Goal: Register for event/course

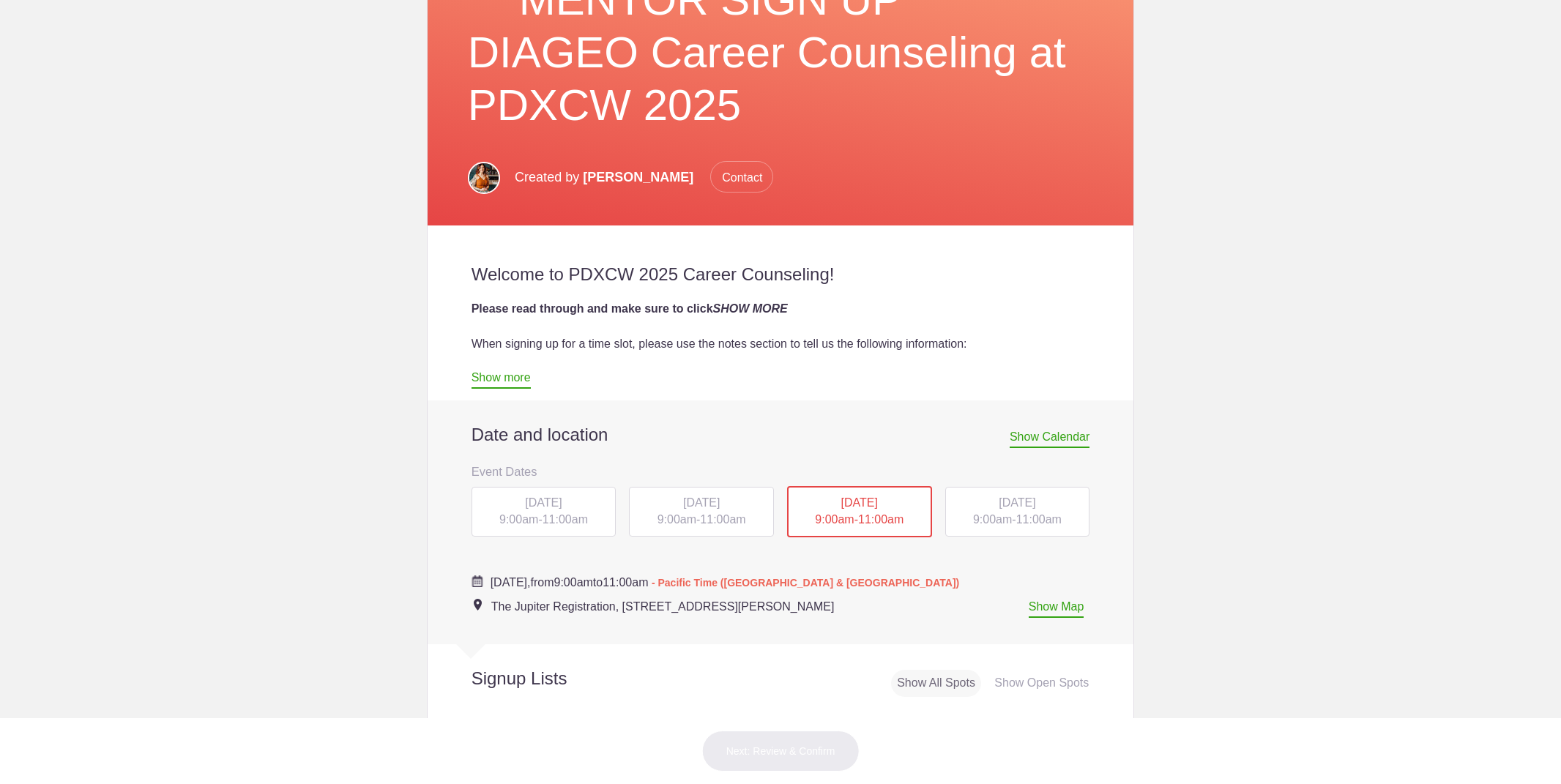
scroll to position [333, 0]
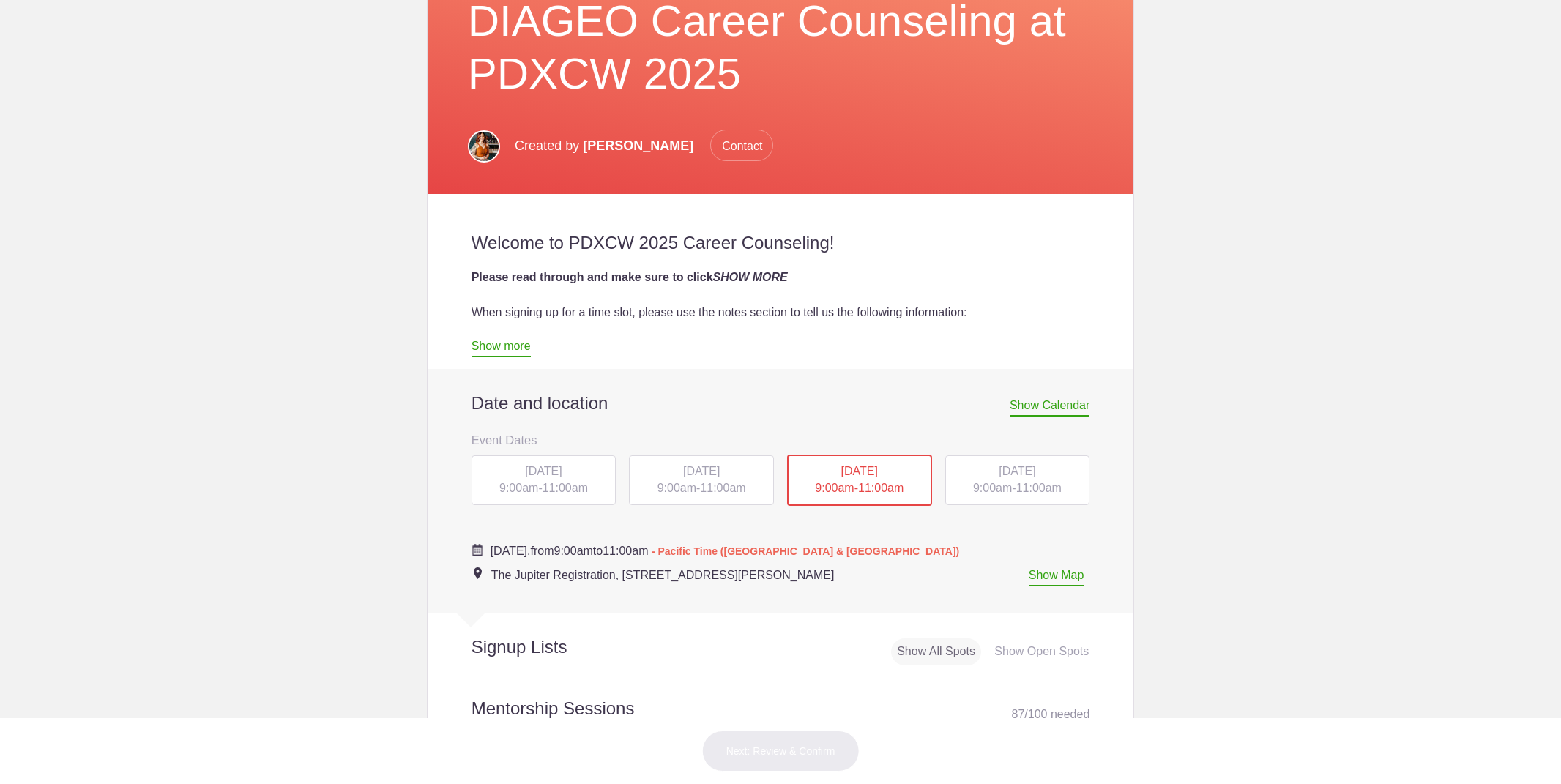
click at [535, 465] on span "[DATE]" at bounding box center [543, 472] width 37 height 13
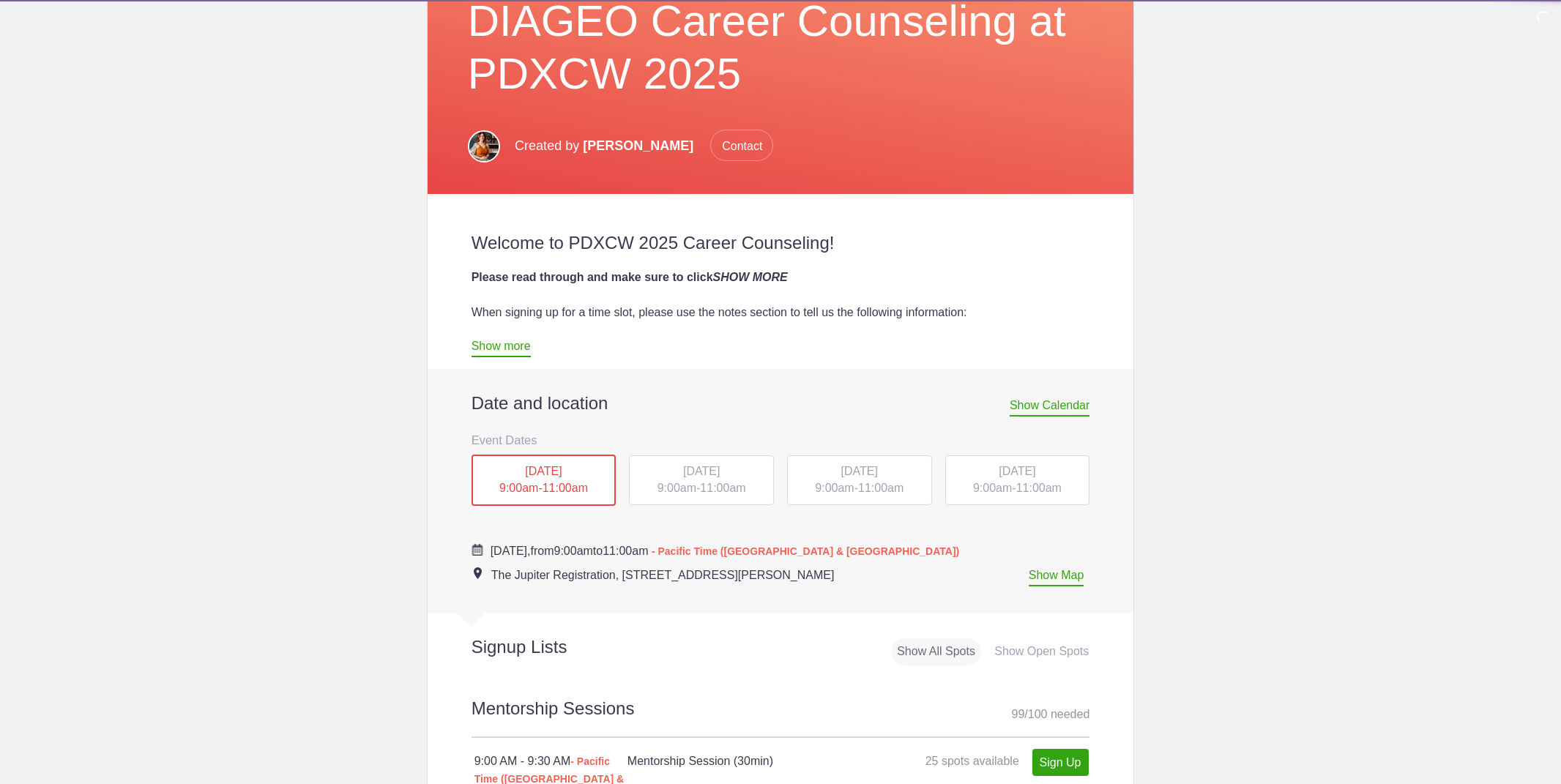
click at [546, 485] on div "[DATE] 9:00am - 11:00am" at bounding box center [544, 480] width 145 height 51
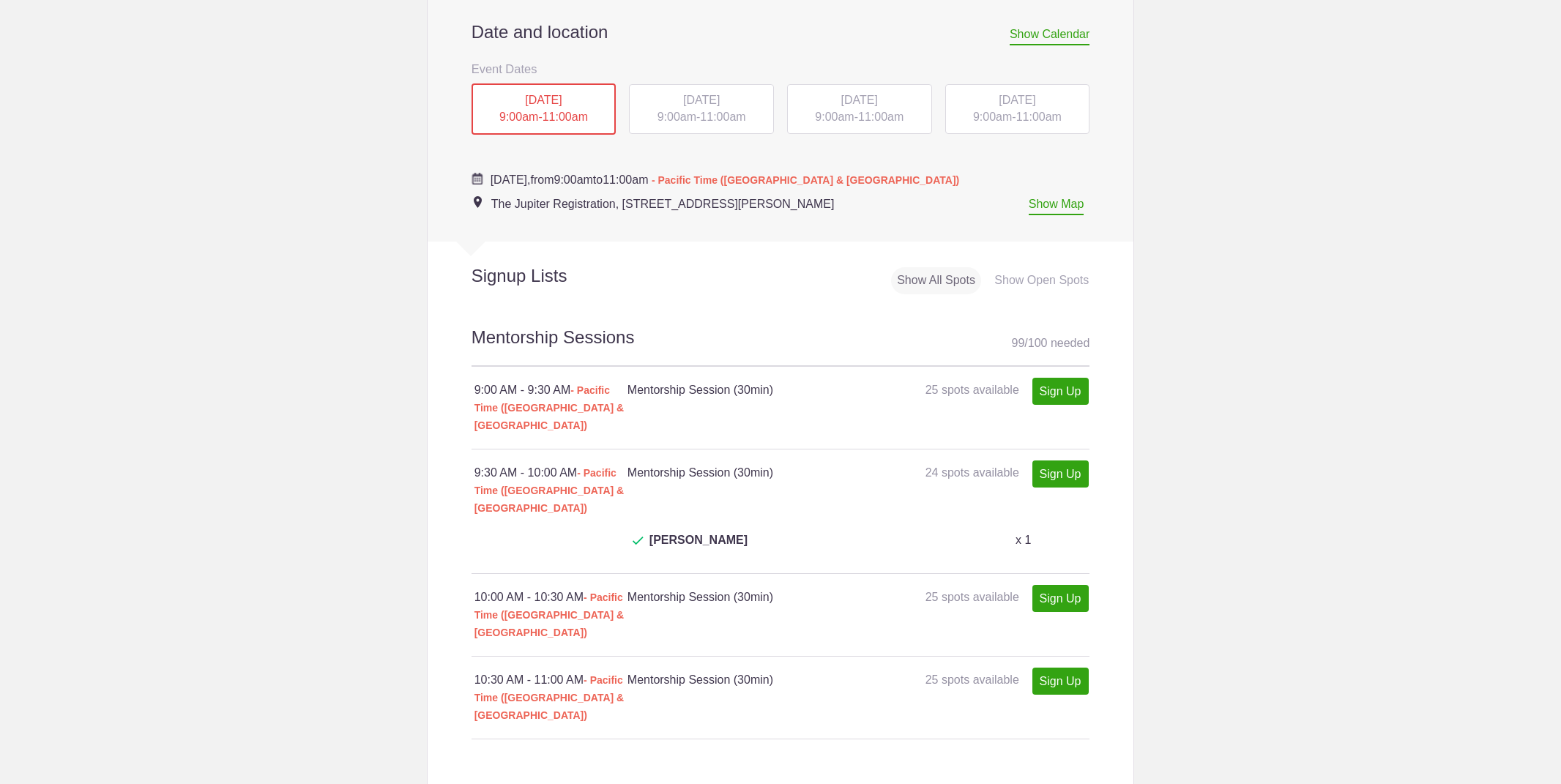
scroll to position [911, 0]
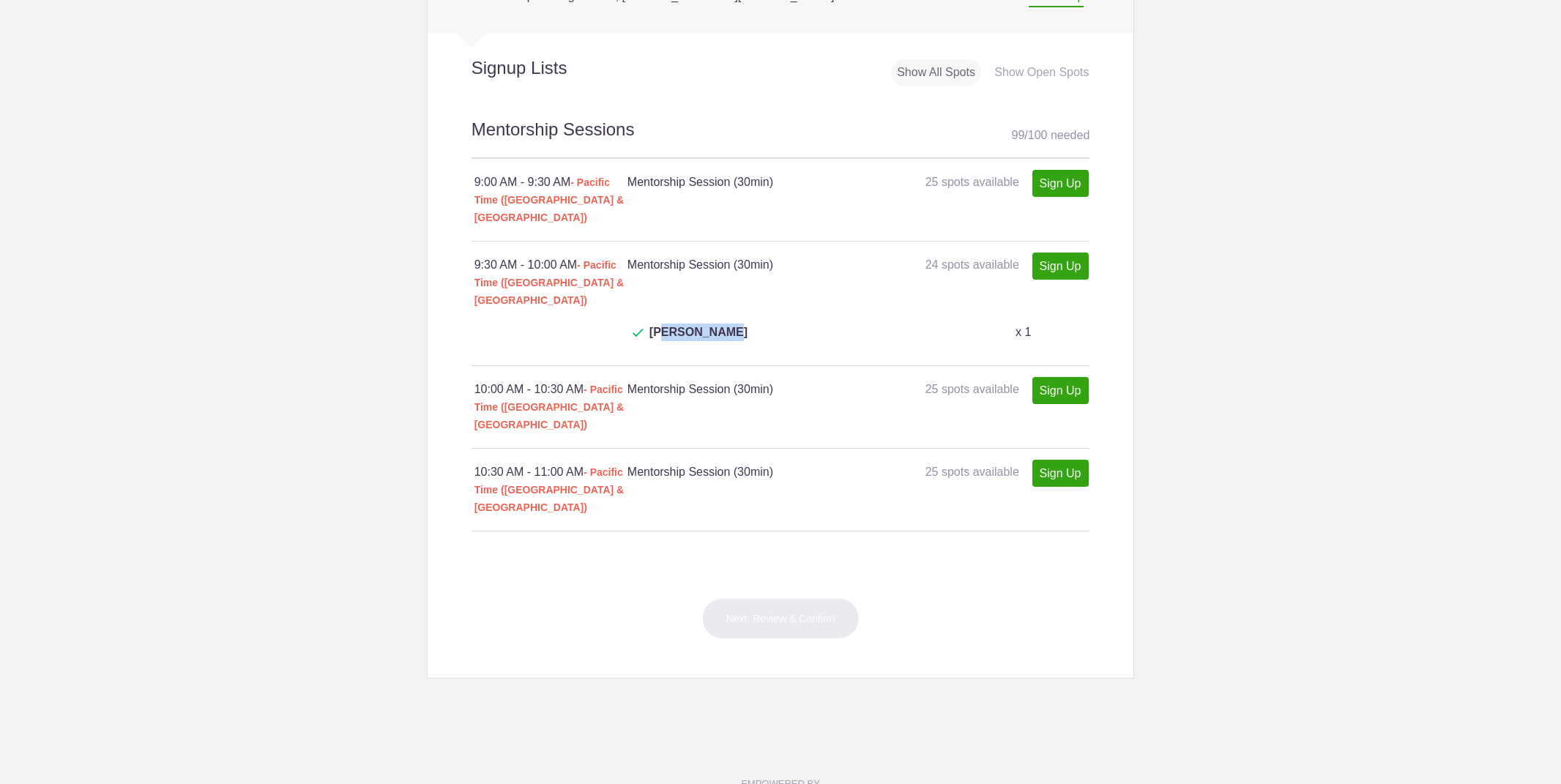
drag, startPoint x: 730, startPoint y: 290, endPoint x: 659, endPoint y: 282, distance: 71.4
click at [659, 324] on p "[PERSON_NAME]" at bounding box center [765, 341] width 279 height 35
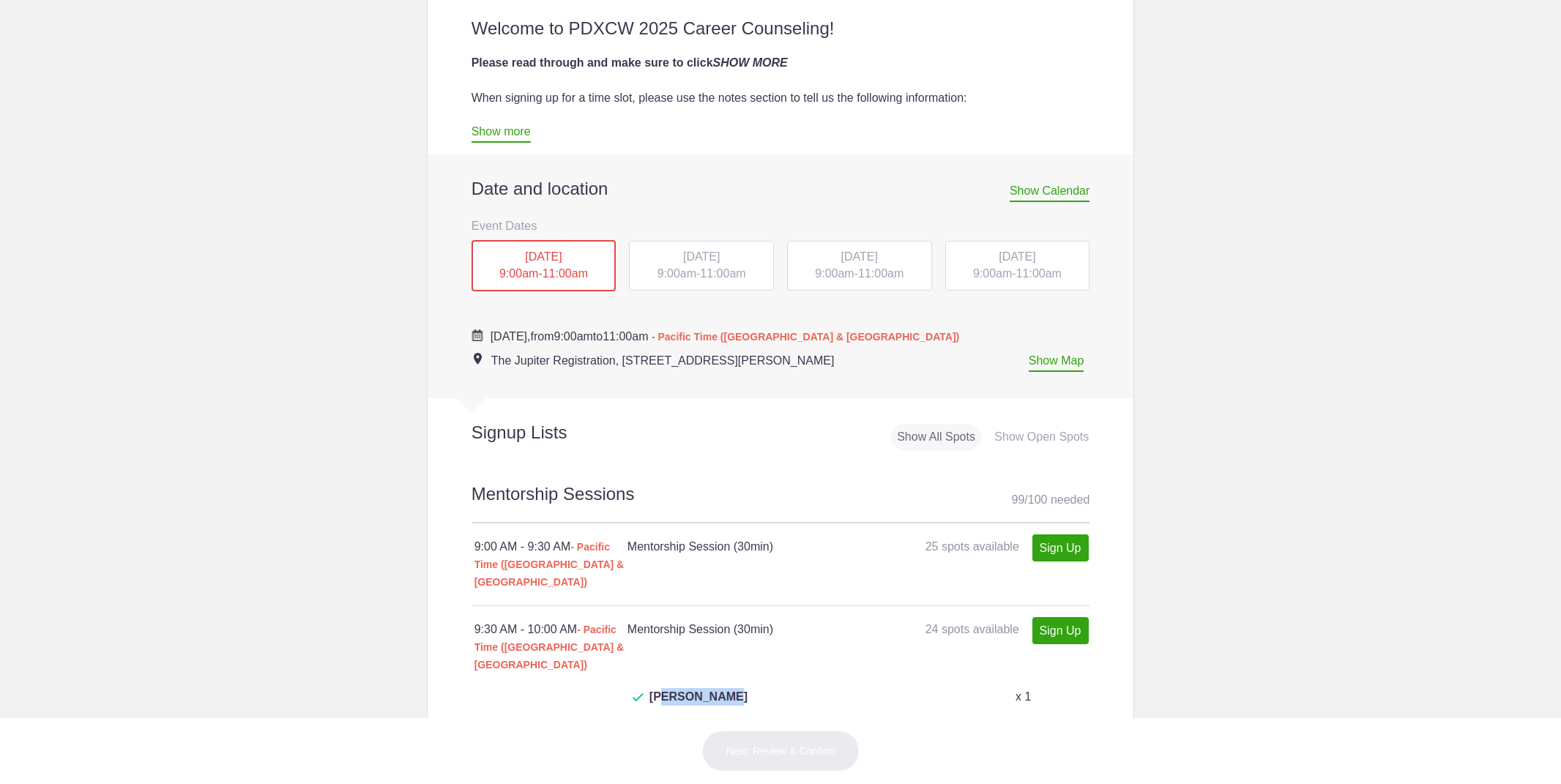
scroll to position [547, 0]
click at [678, 267] on span "9:00am" at bounding box center [677, 274] width 39 height 13
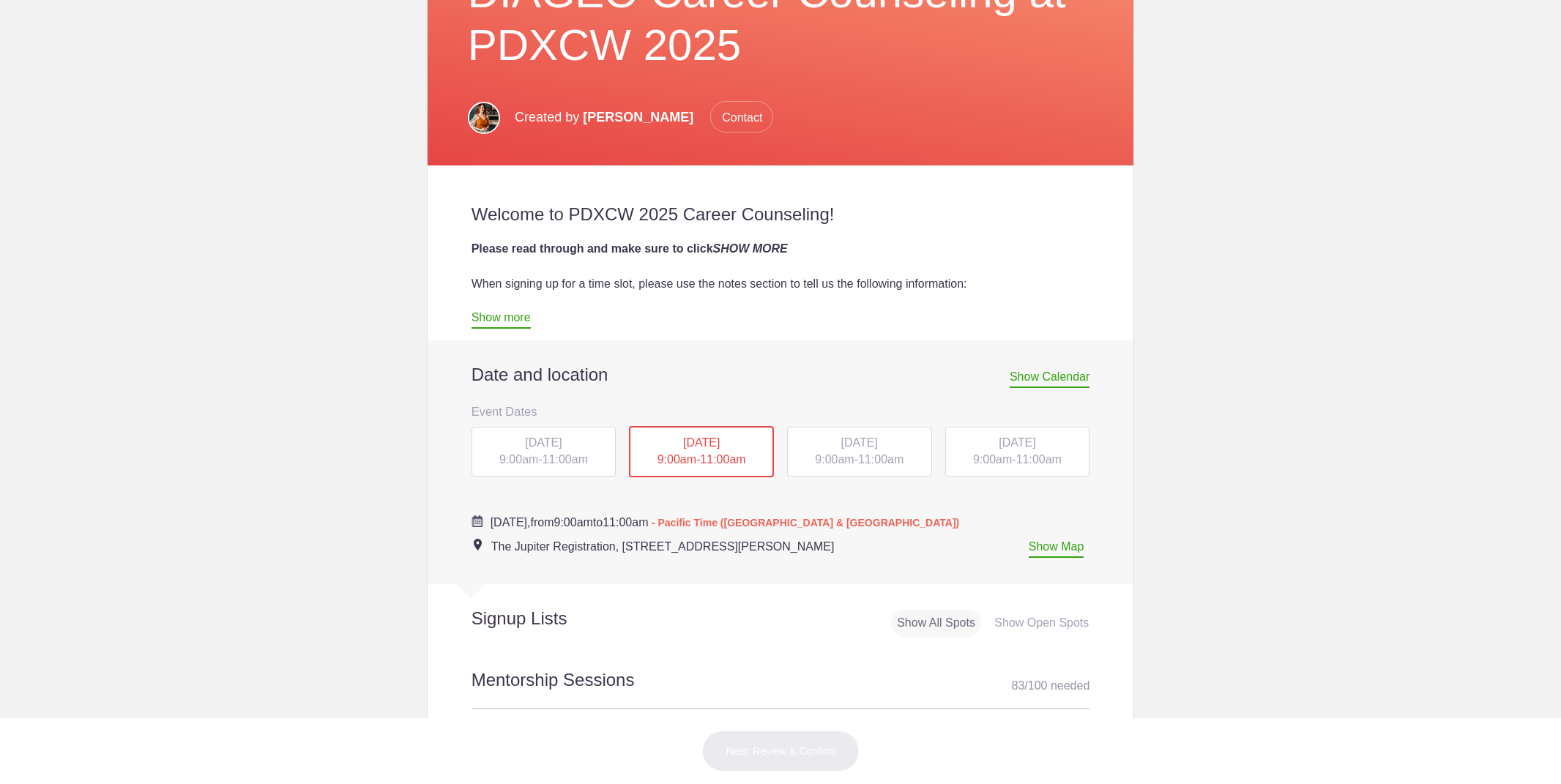
scroll to position [356, 0]
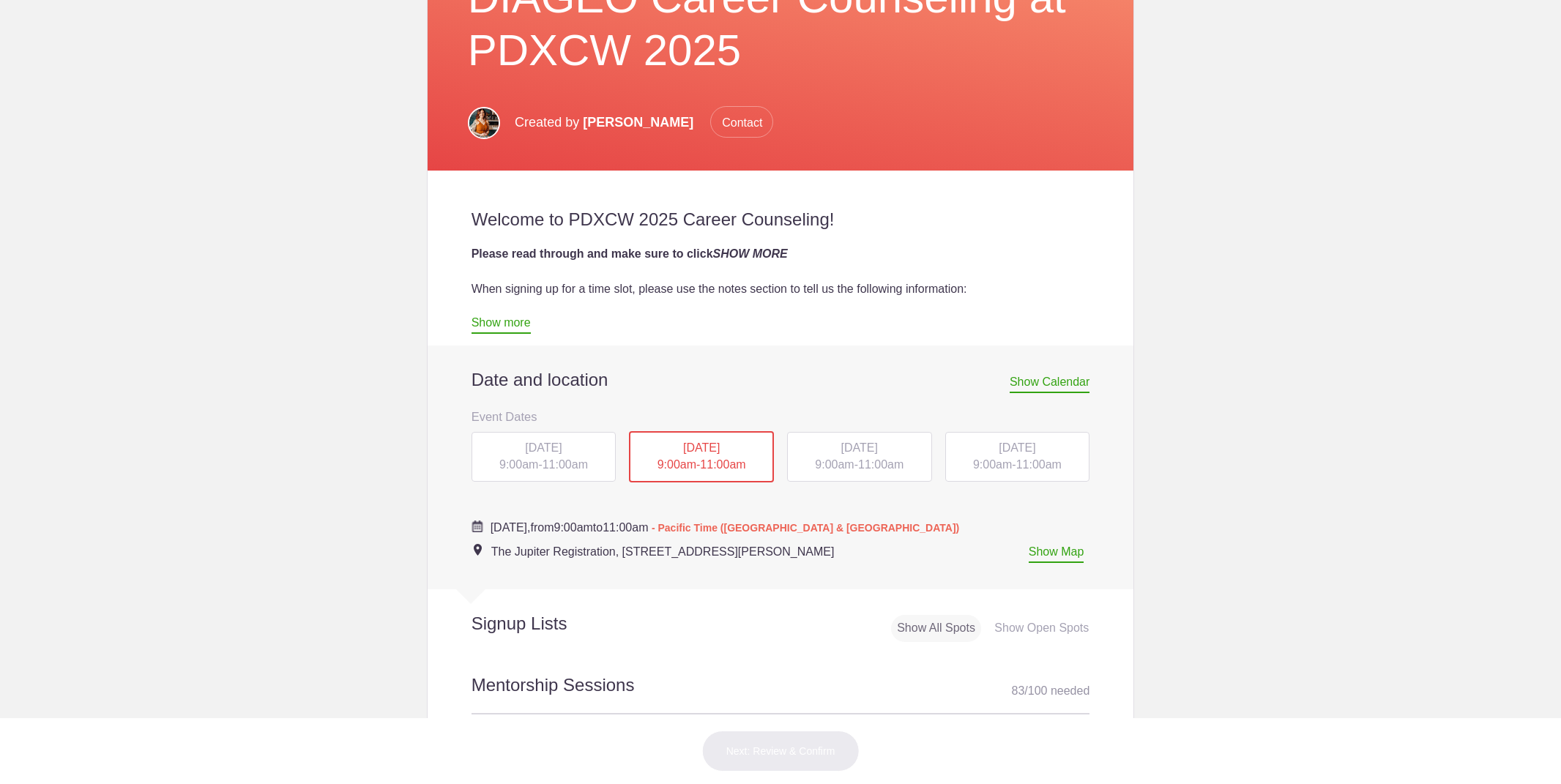
click at [843, 436] on div "[DATE] 9:00am - 11:00am" at bounding box center [860, 457] width 145 height 50
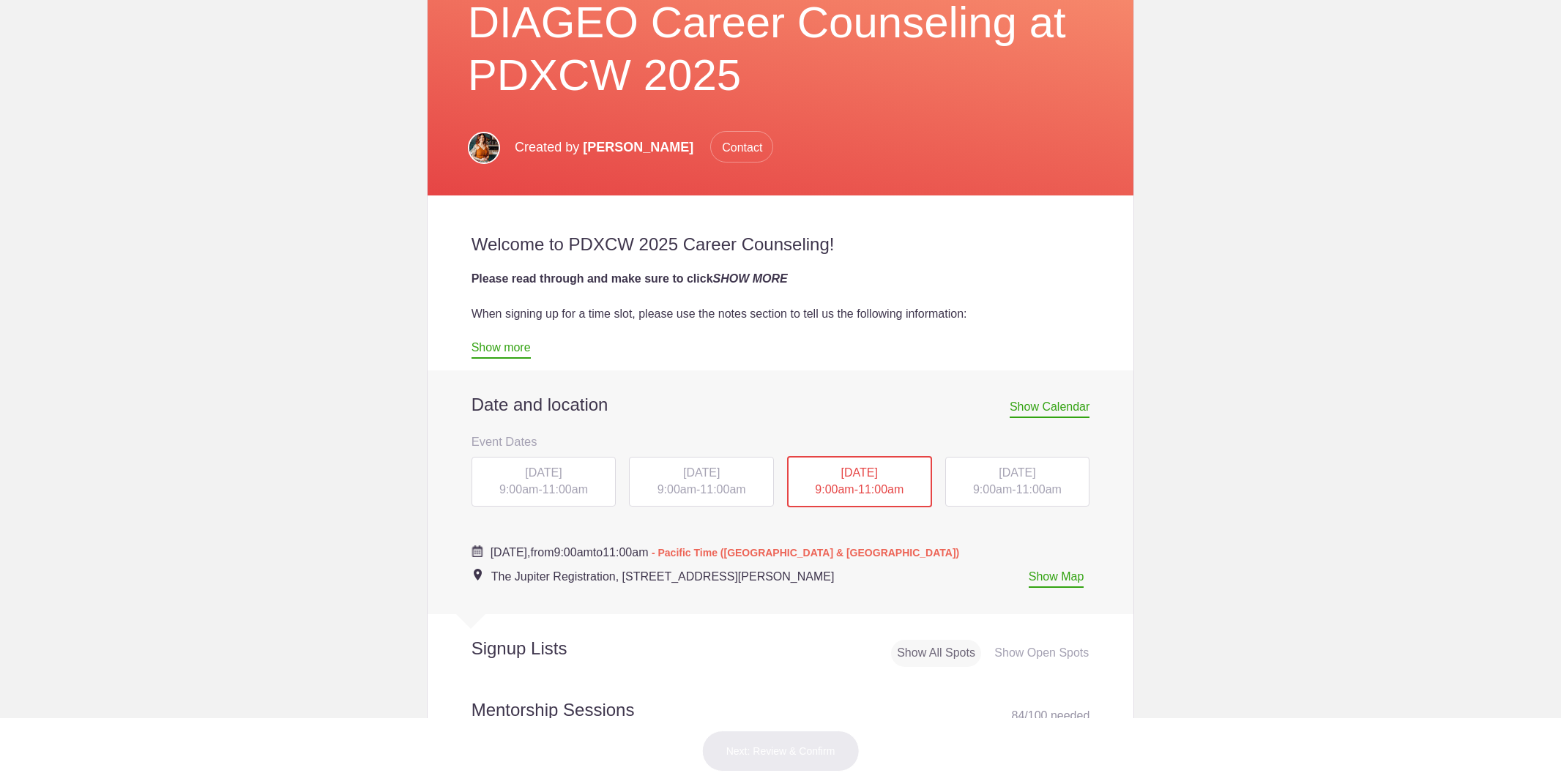
scroll to position [270, 0]
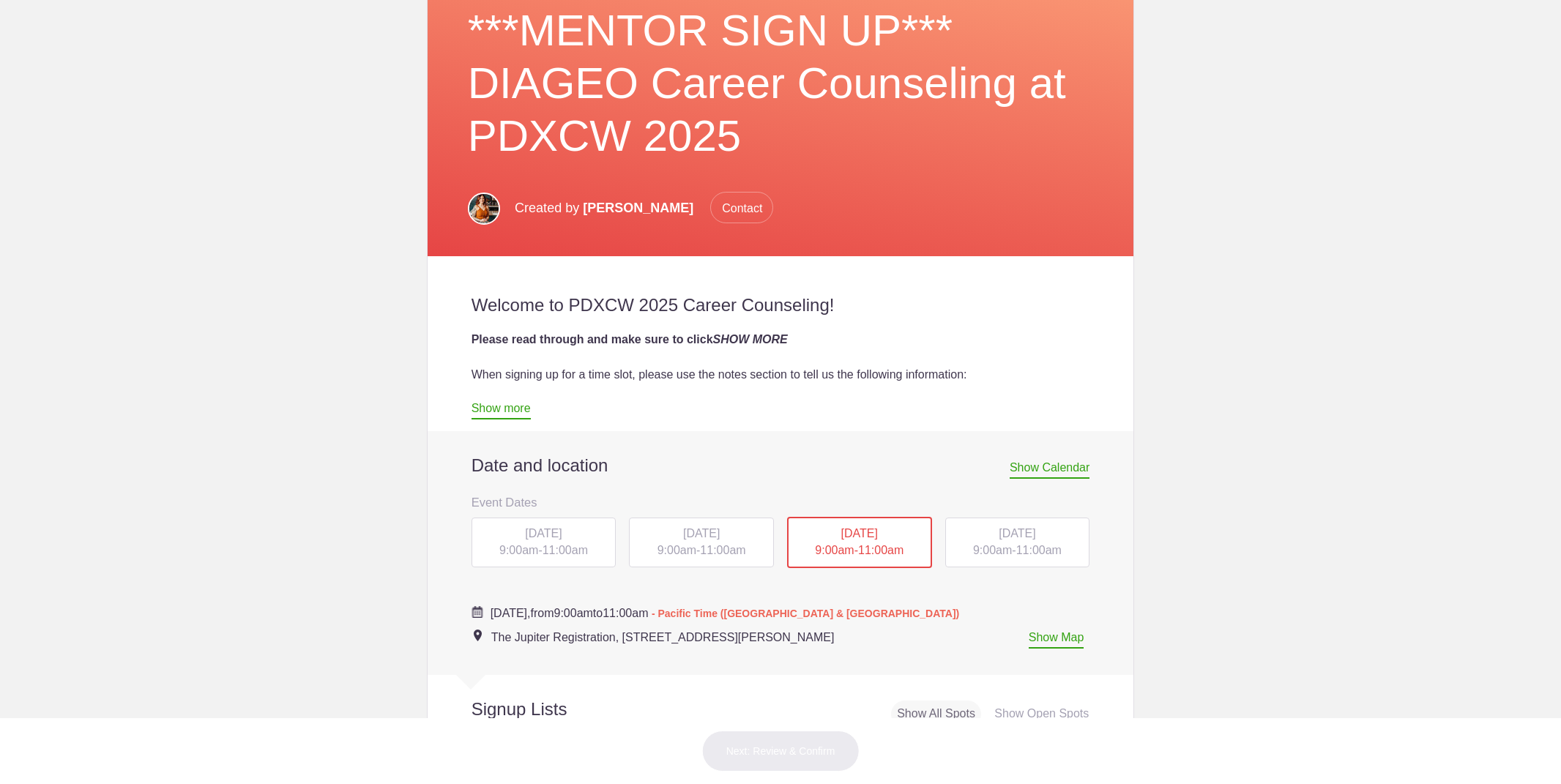
click at [1014, 559] on div "[DATE] 9:00am - 11:00am" at bounding box center [1018, 542] width 145 height 50
click at [1012, 545] on div "[DATE] 9:00am - 11:00am" at bounding box center [1018, 542] width 145 height 50
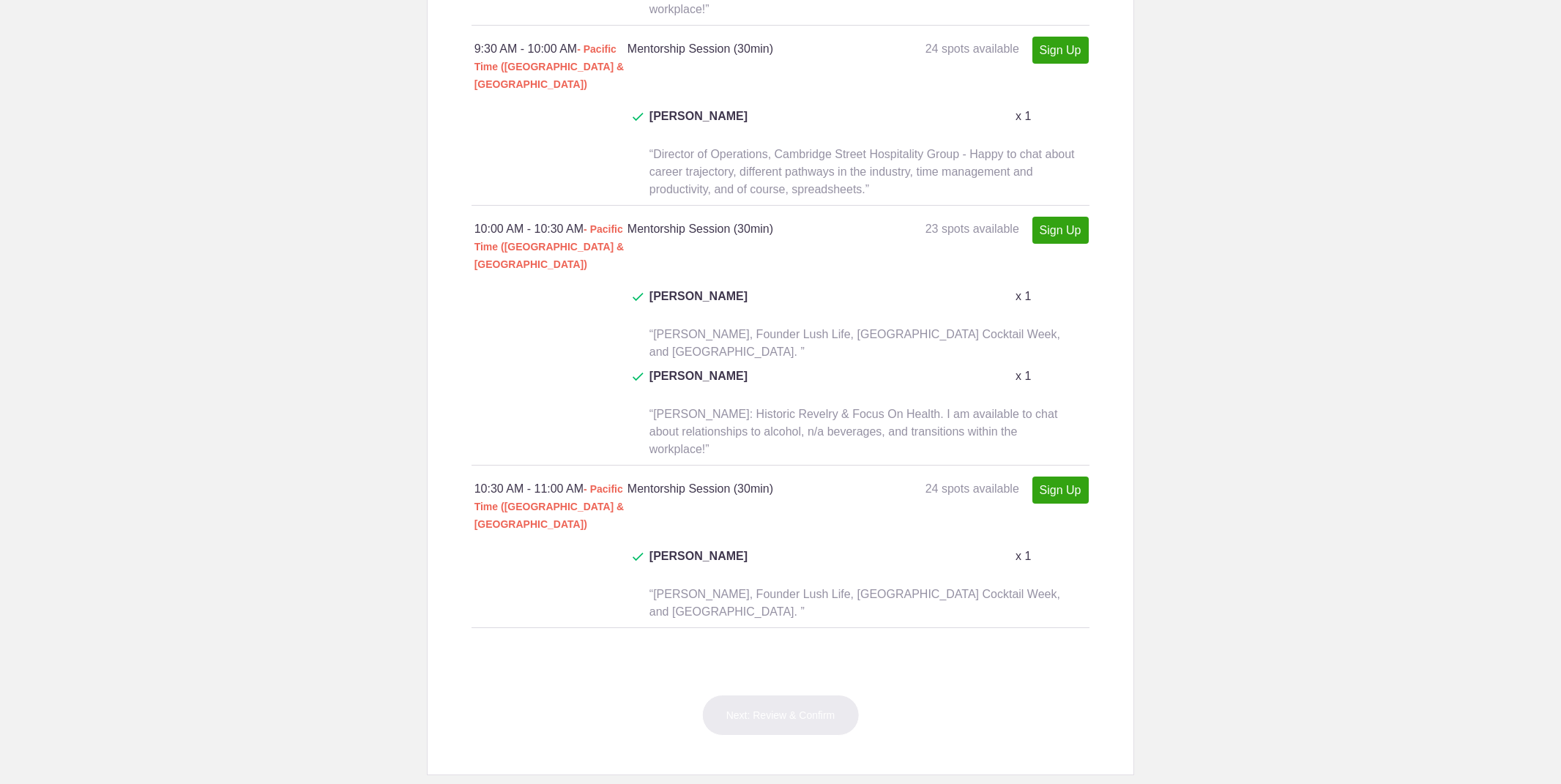
scroll to position [1356, 0]
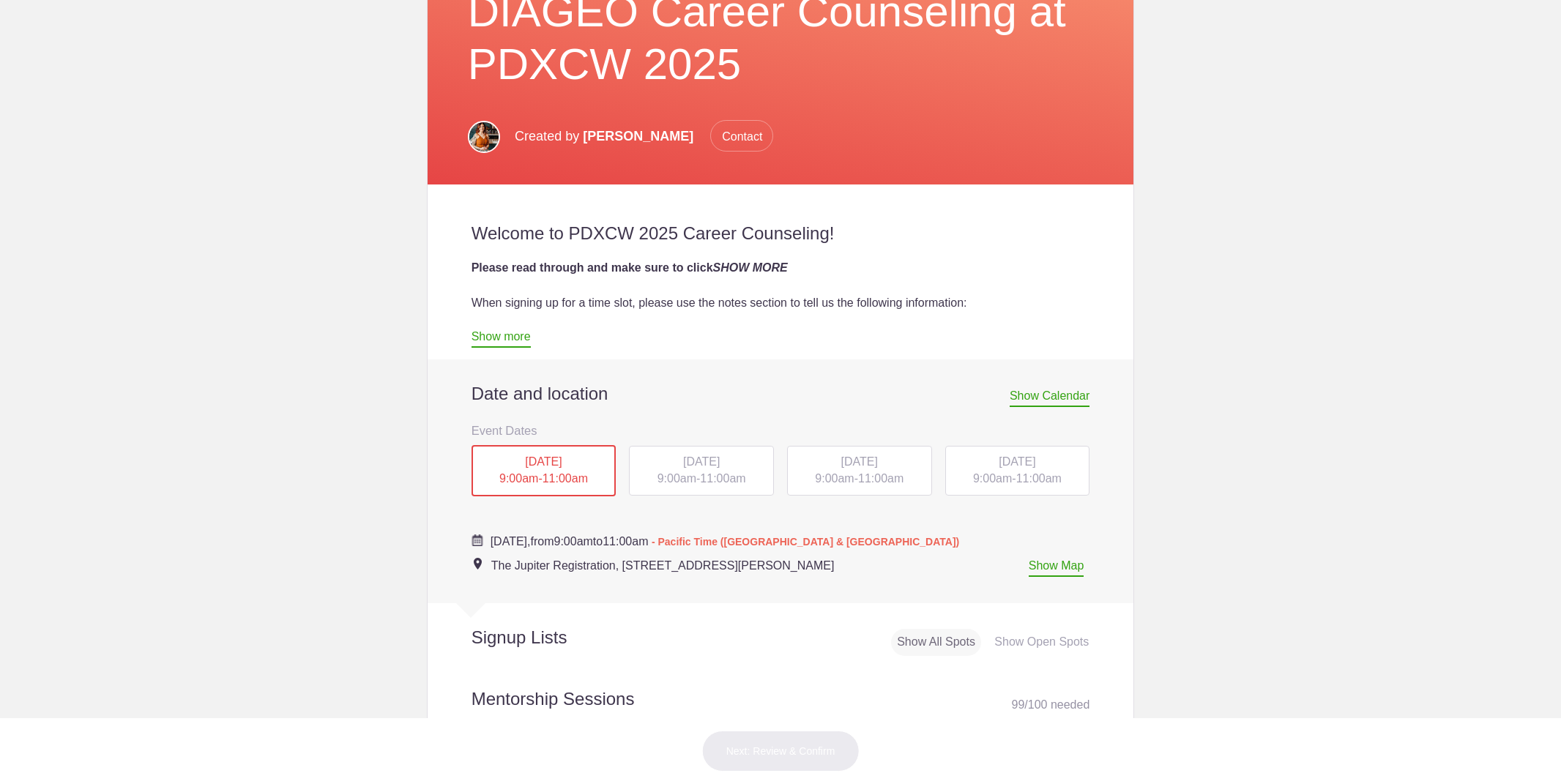
scroll to position [361, 0]
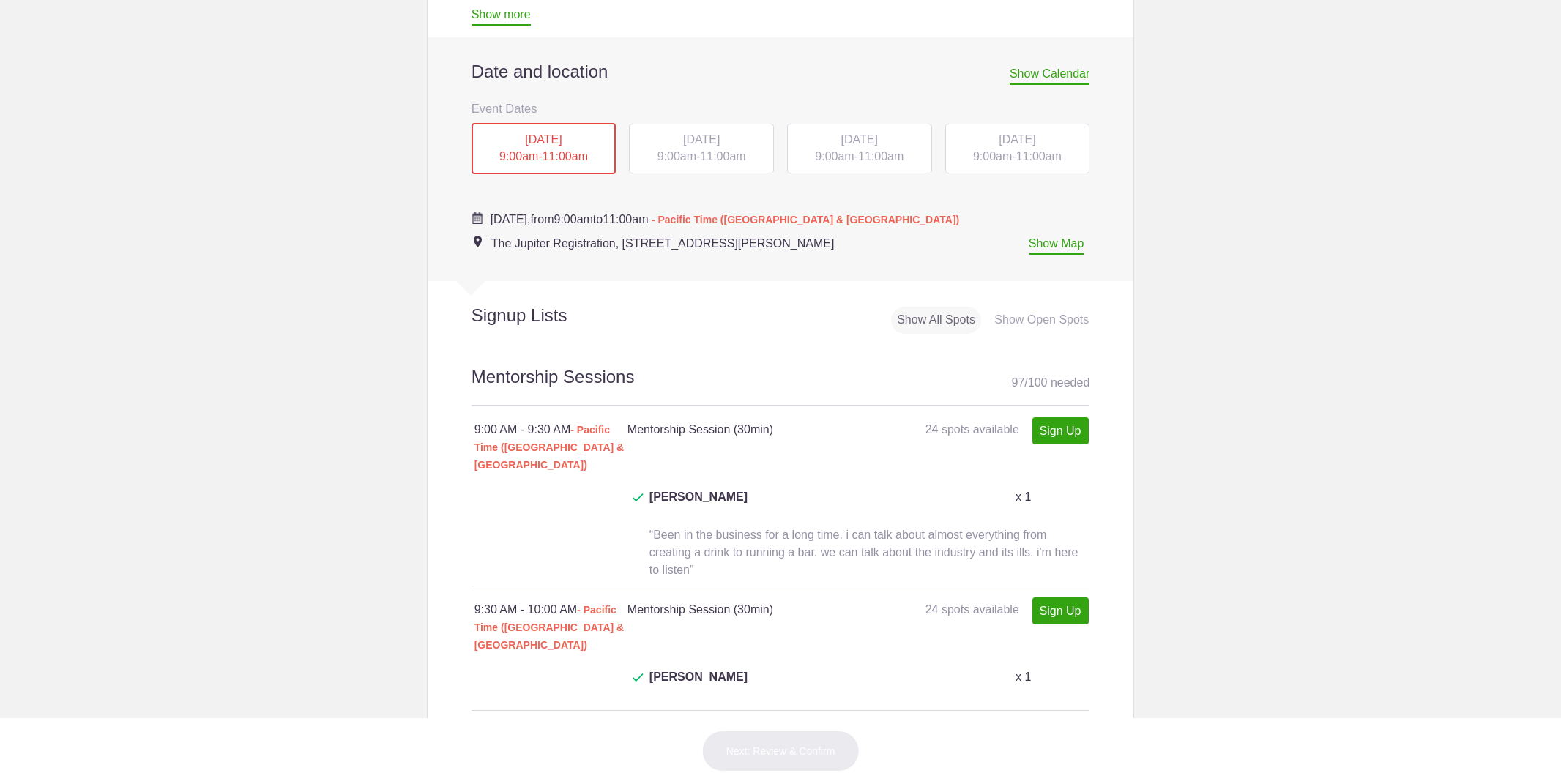
scroll to position [642, 0]
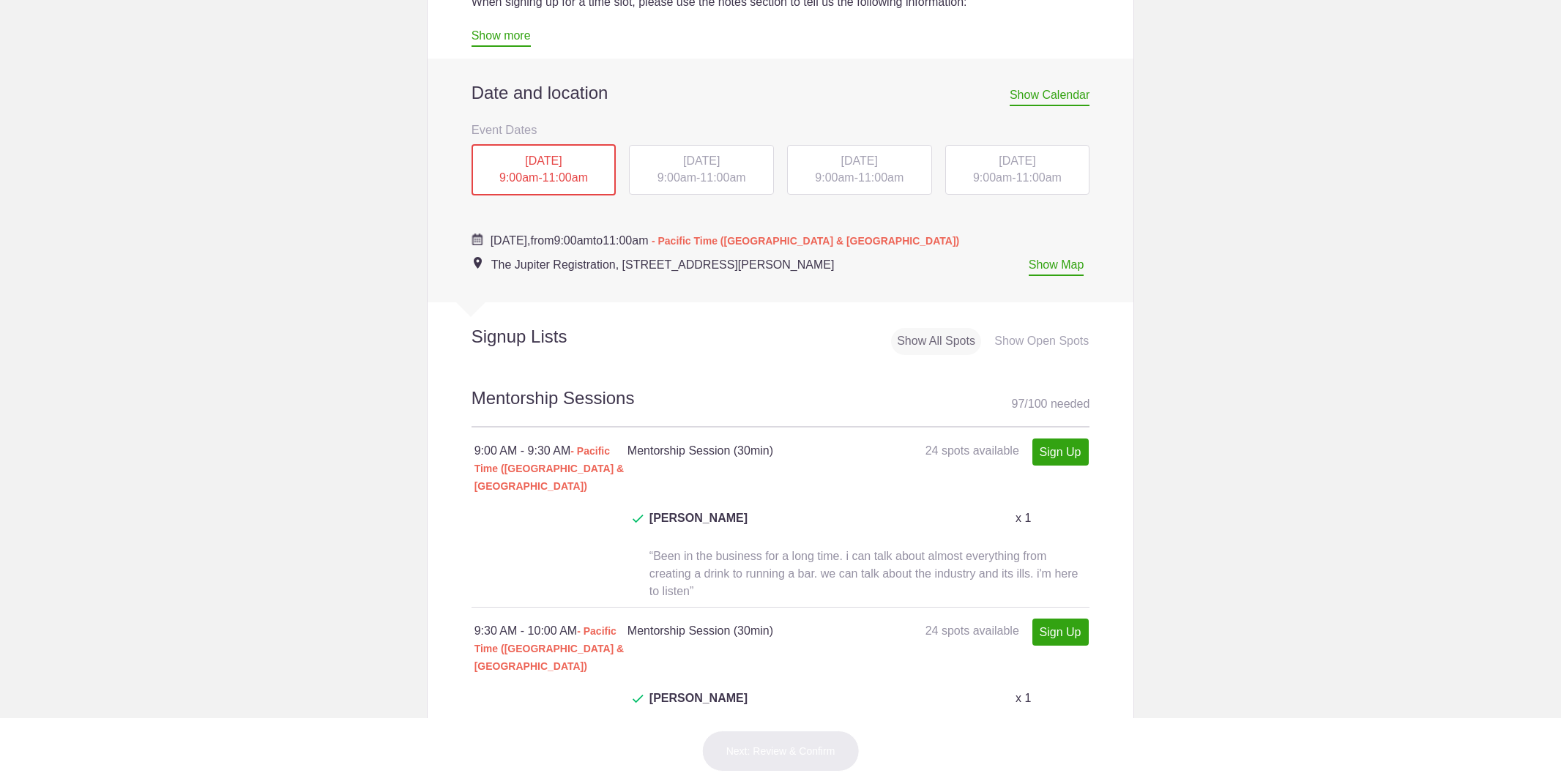
click at [706, 171] on span "11:00am" at bounding box center [722, 177] width 45 height 13
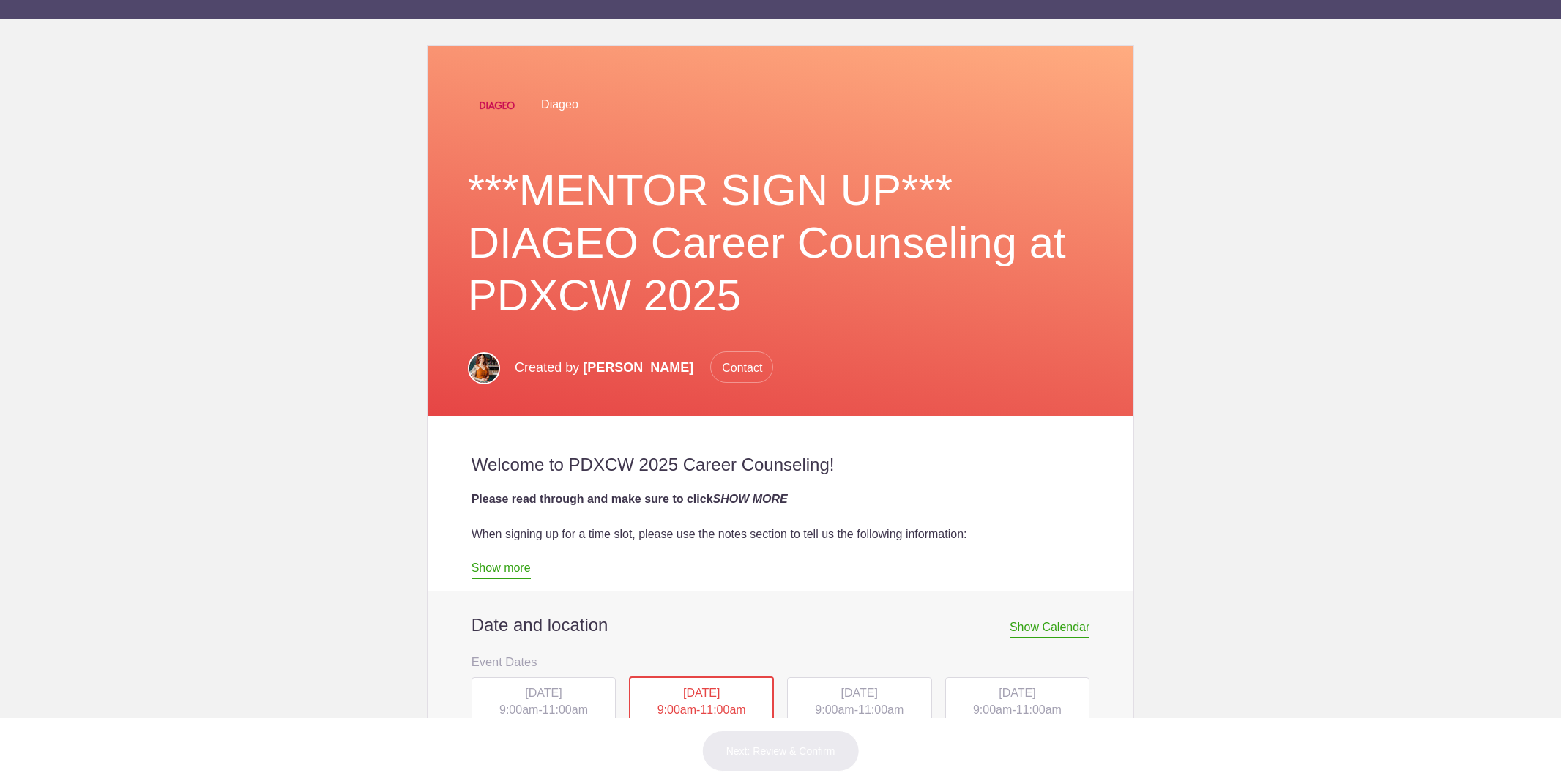
scroll to position [339, 0]
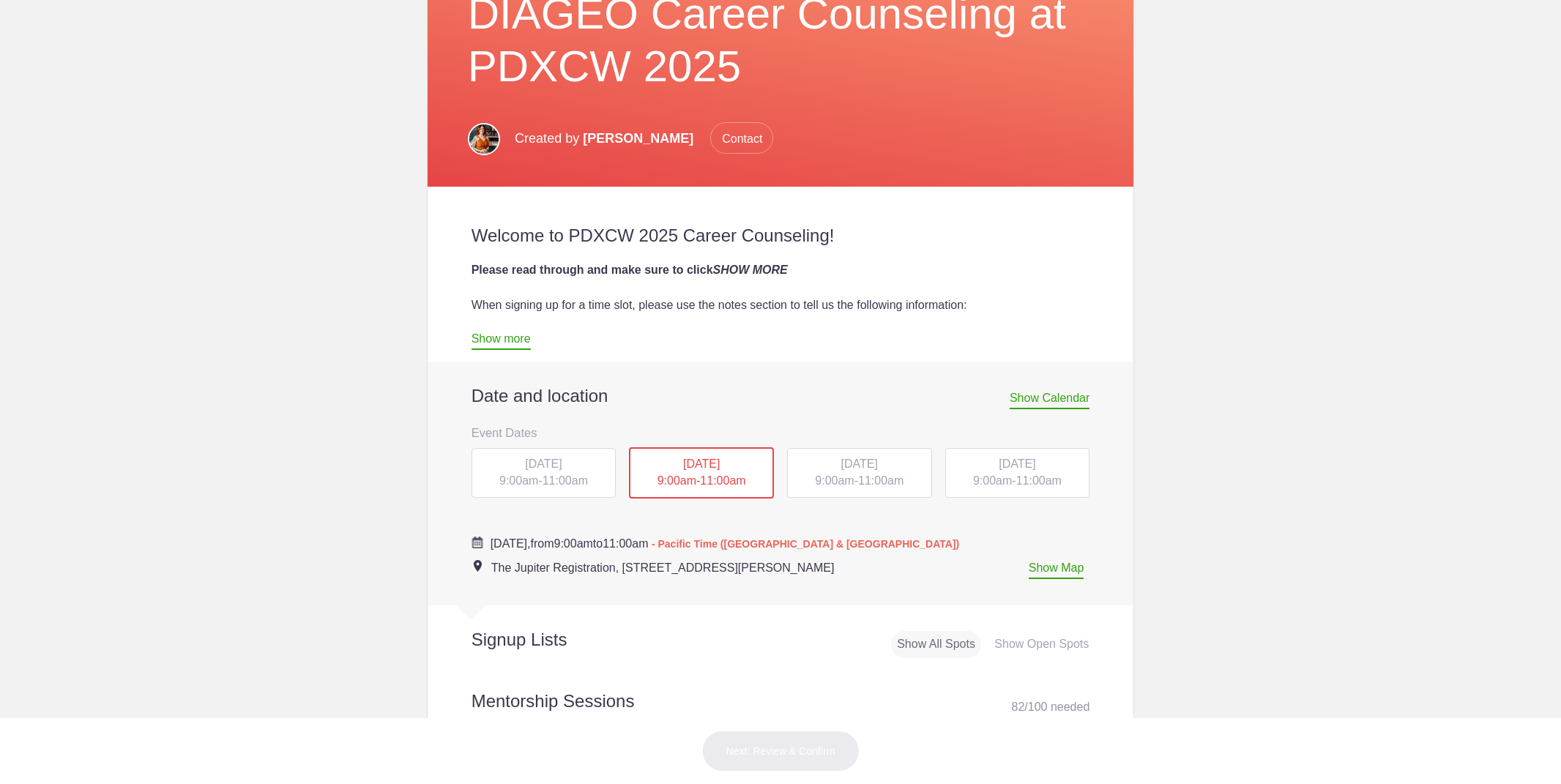
click at [872, 465] on span "[DATE]" at bounding box center [860, 464] width 37 height 13
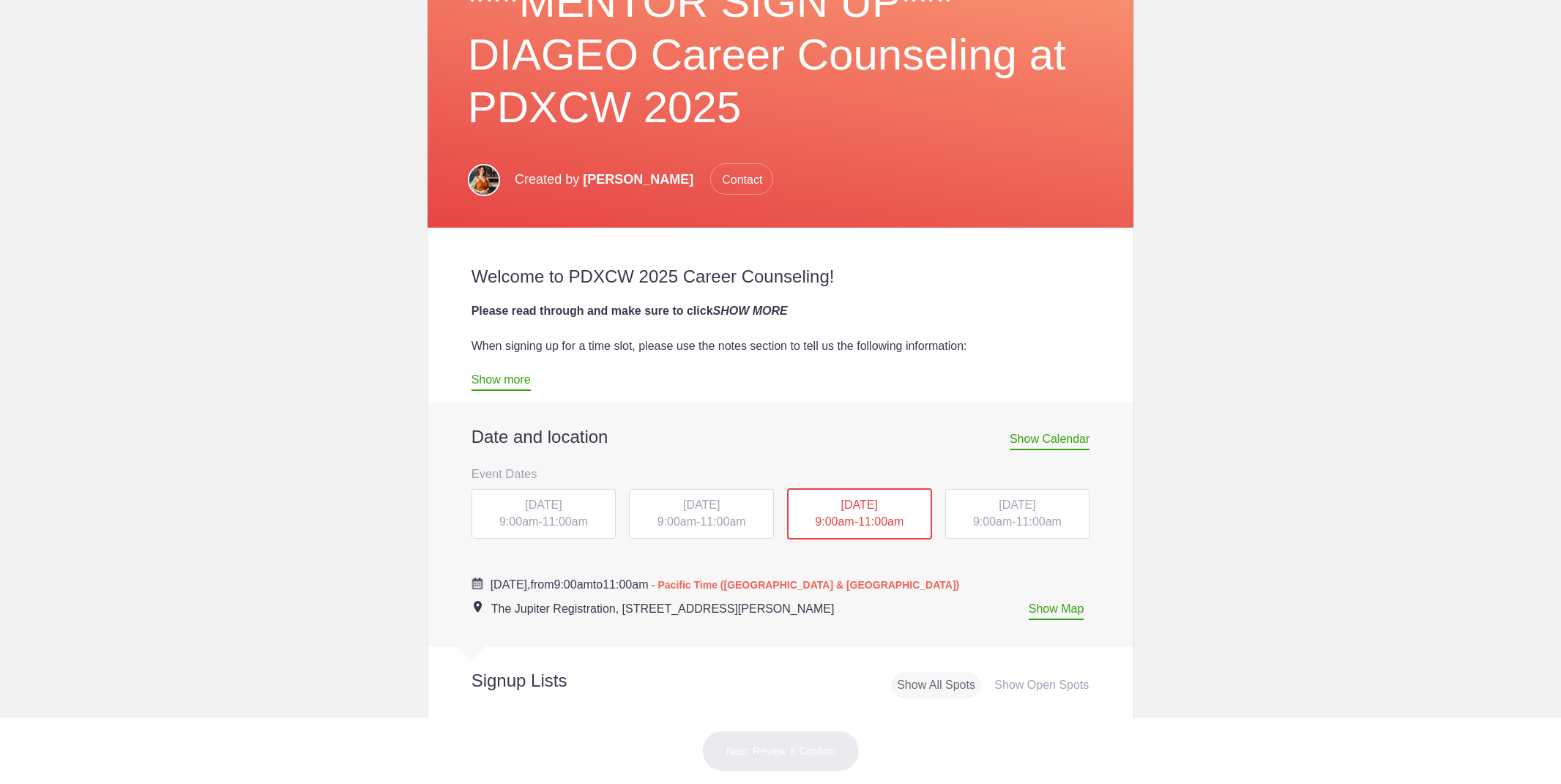
scroll to position [433, 0]
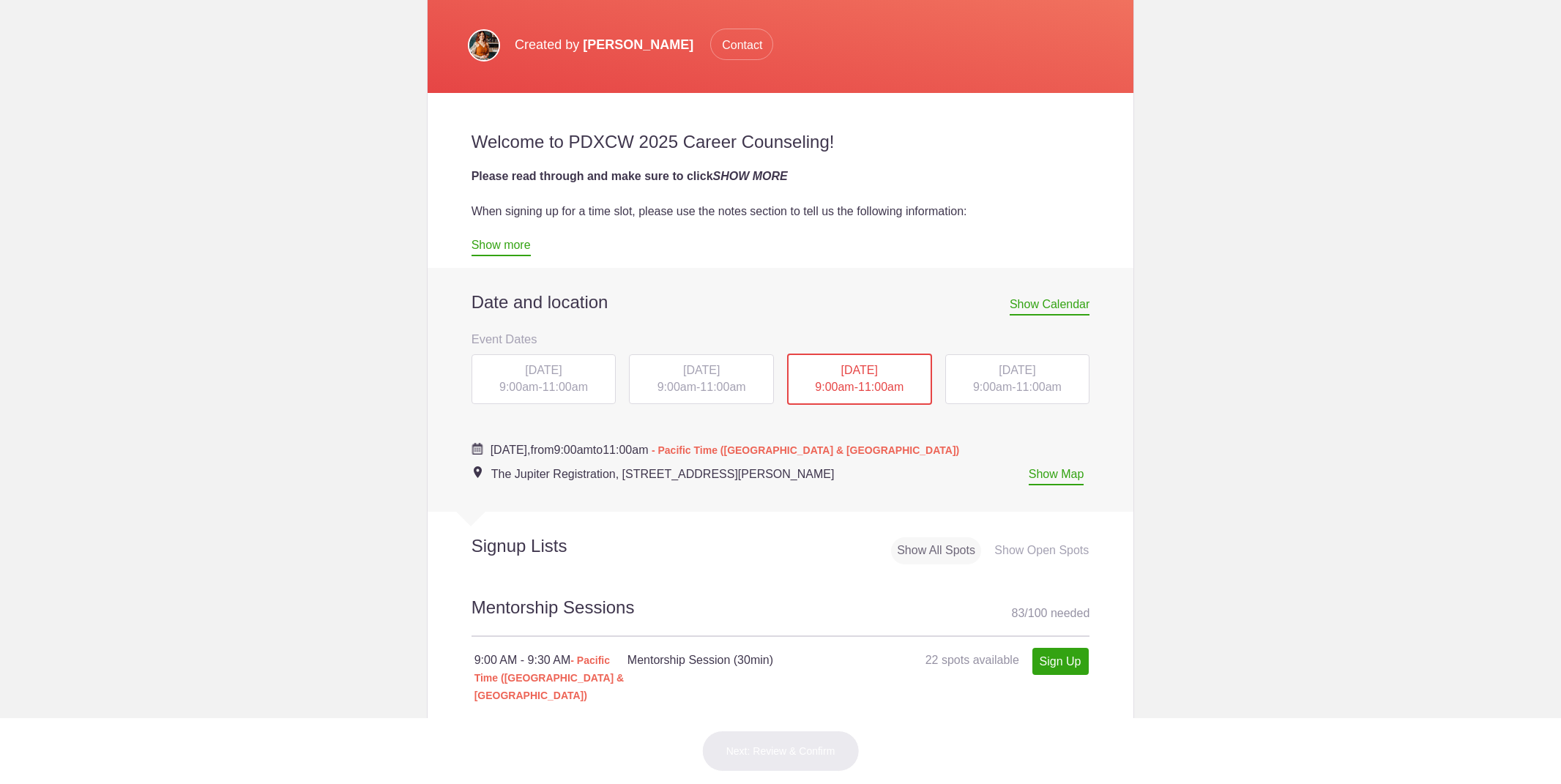
click at [993, 391] on span "9:00am" at bounding box center [992, 387] width 39 height 13
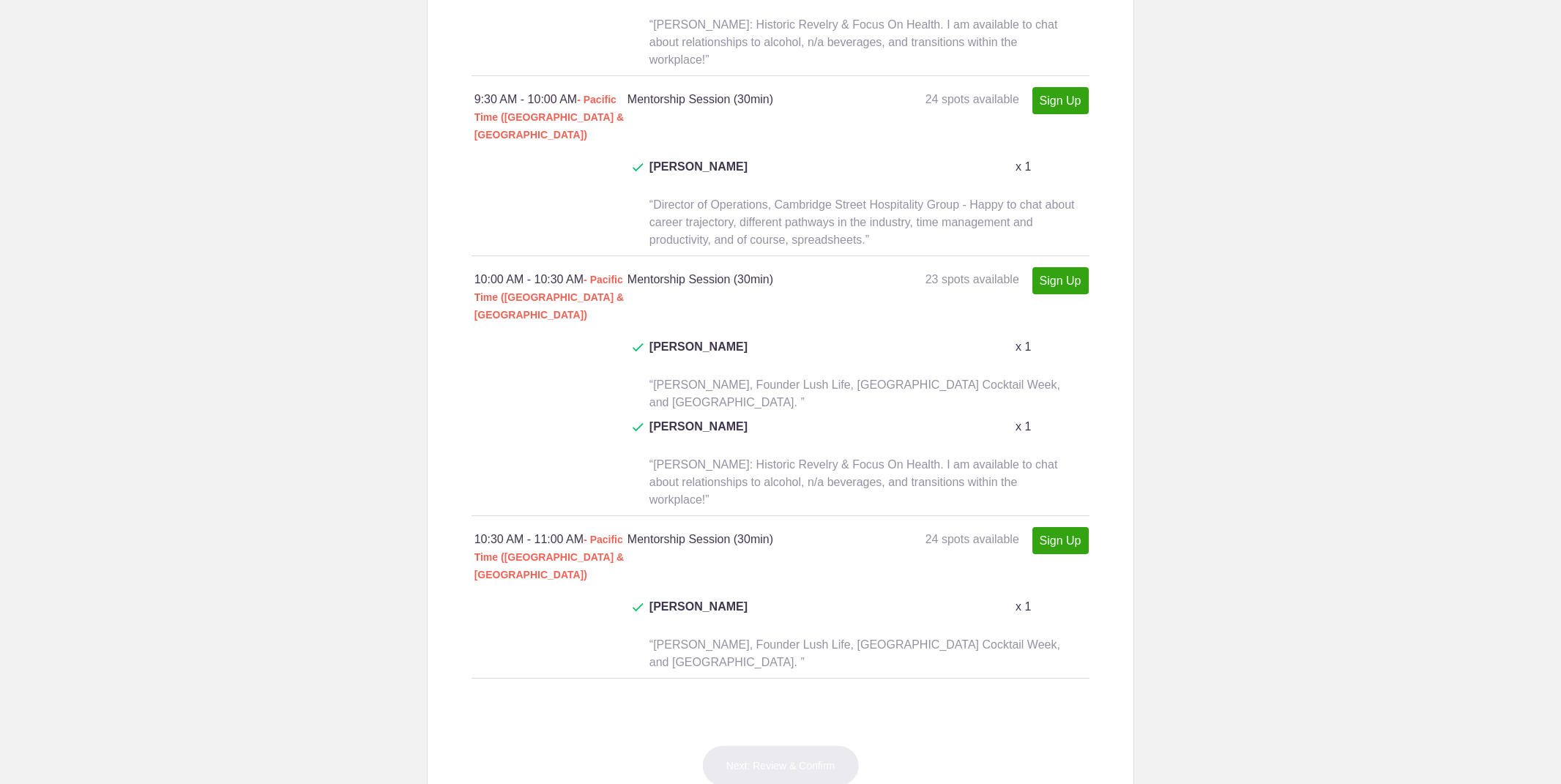
scroll to position [1289, 0]
